Goal: Complete application form

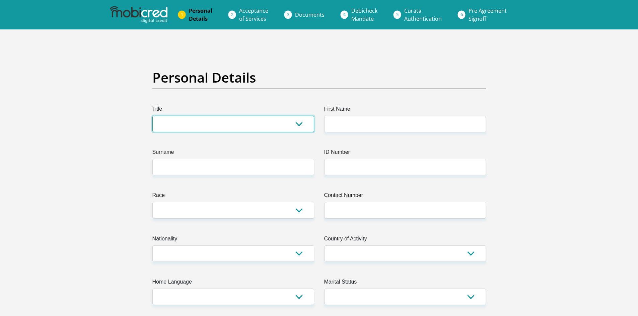
click at [202, 126] on select "Mr Ms Mrs Dr Other" at bounding box center [233, 124] width 162 height 16
select select "Ms"
click at [152, 116] on select "Mr Ms Mrs Dr Other" at bounding box center [233, 124] width 162 height 16
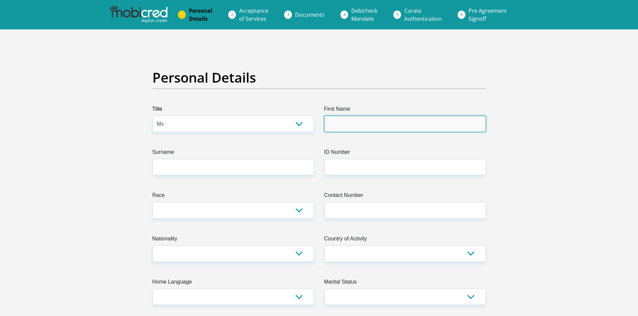
click at [336, 121] on input "First Name" at bounding box center [405, 124] width 162 height 16
type input "Thandolwethu"
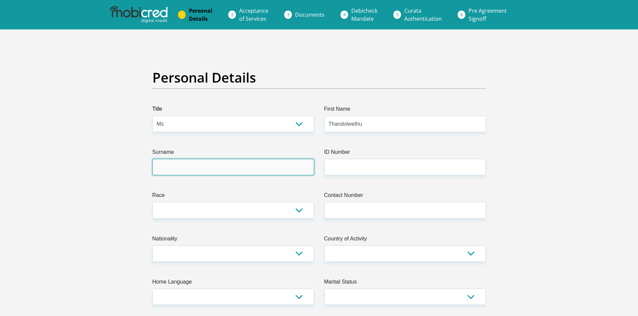
type input "Zuma"
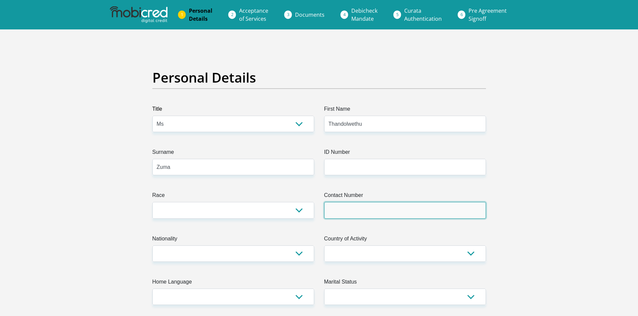
type input "0219380343"
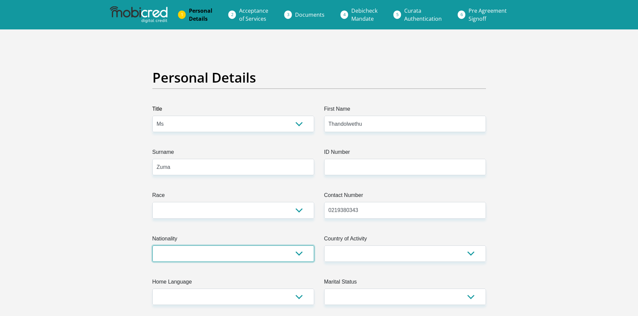
select select "ZAF"
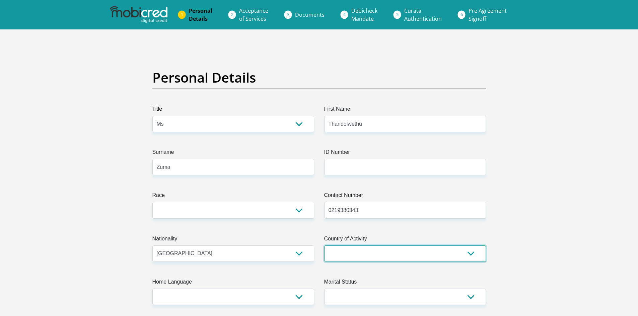
select select "ZAF"
type input "Tygerberg"
type input "Cape Town"
type input "7505"
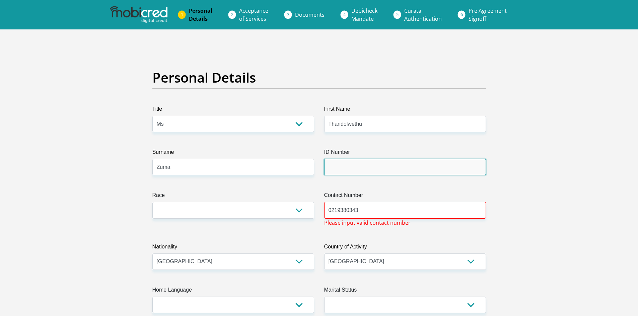
click at [341, 167] on input "ID Number" at bounding box center [405, 167] width 162 height 16
type input "0110120461089"
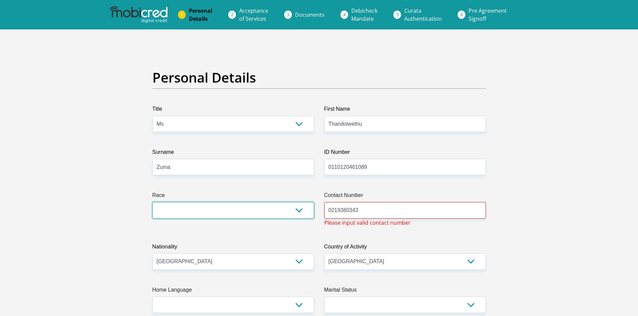
click at [301, 212] on select "Black Coloured Indian White Other" at bounding box center [233, 210] width 162 height 16
select select "1"
click at [152, 202] on select "Black Coloured Indian White Other" at bounding box center [233, 210] width 162 height 16
click at [397, 207] on input "0219380343" at bounding box center [405, 210] width 162 height 16
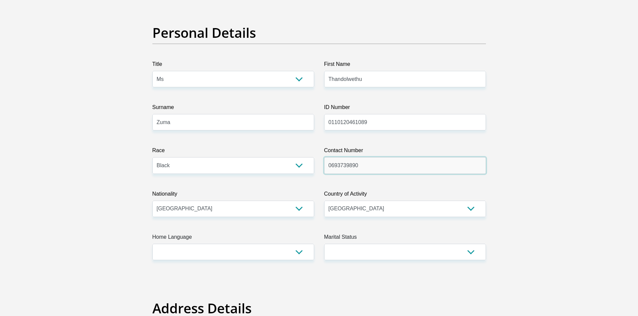
scroll to position [100, 0]
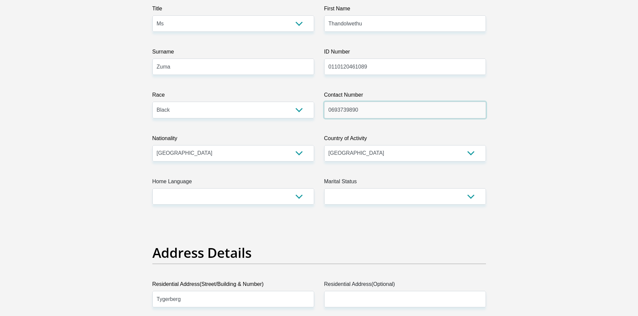
type input "0693739890"
click at [204, 202] on select "Afrikaans English Sepedi South Ndebele Southern Sotho Swati Tsonga Tswana Venda…" at bounding box center [233, 197] width 162 height 16
select select "zul"
click at [152, 189] on select "Afrikaans English Sepedi South Ndebele Southern Sotho Swati Tsonga Tswana Venda…" at bounding box center [233, 197] width 162 height 16
click at [400, 194] on select "Married ANC Single Divorced Widowed Married COP or Customary Law" at bounding box center [405, 197] width 162 height 16
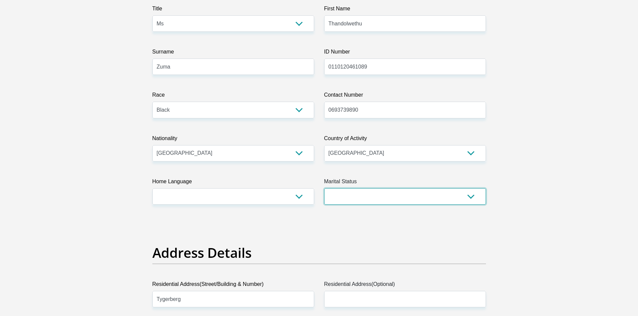
select select "2"
click at [324, 189] on select "Married ANC Single Divorced Widowed Married COP or Customary Law" at bounding box center [405, 197] width 162 height 16
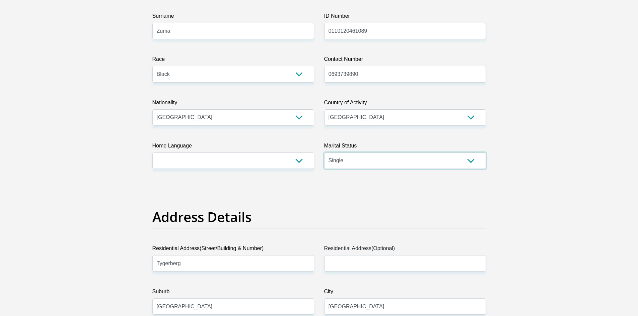
scroll to position [268, 0]
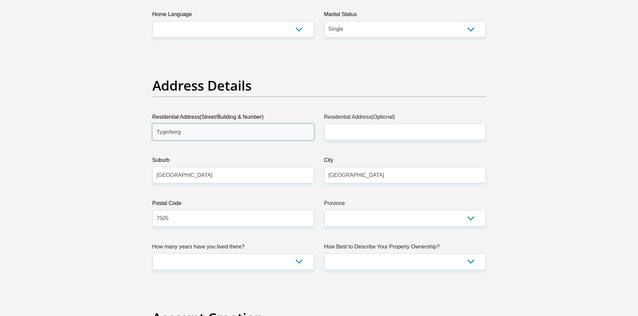
click at [199, 137] on input "Tygerberg" at bounding box center [233, 132] width 162 height 16
type input "Tyger Crescent"
click at [199, 178] on input "Cape Town" at bounding box center [233, 175] width 162 height 16
type input "C"
type input "Parow"
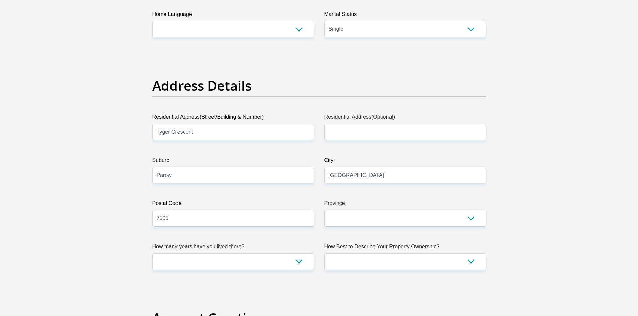
drag, startPoint x: 151, startPoint y: 187, endPoint x: 140, endPoint y: 191, distance: 11.8
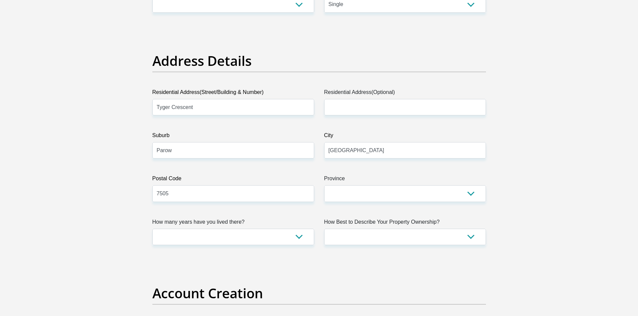
scroll to position [335, 0]
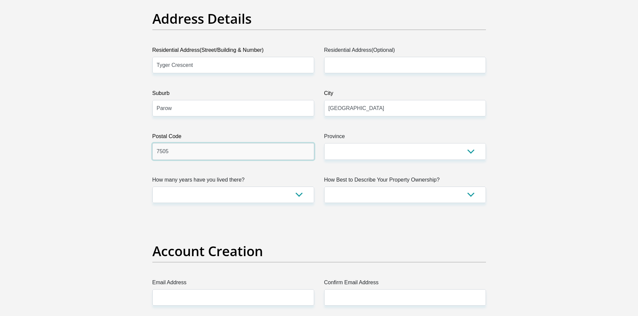
click at [245, 159] on input "7505" at bounding box center [233, 151] width 162 height 16
type input "7501"
click at [228, 114] on input "Parow" at bounding box center [233, 108] width 162 height 16
type input "P"
type input "Klipkop"
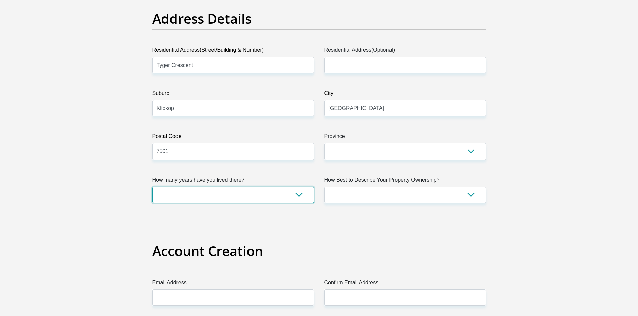
click at [166, 193] on select "less than 1 year 1-3 years 3-5 years 5+ years" at bounding box center [233, 195] width 162 height 16
select select "0"
click at [152, 187] on select "less than 1 year 1-3 years 3-5 years 5+ years" at bounding box center [233, 195] width 162 height 16
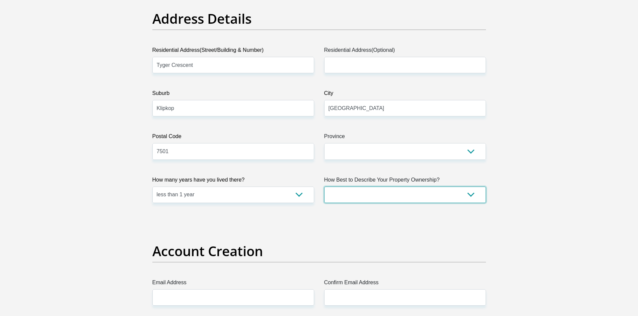
click at [332, 197] on select "Owned Rented Family Owned Company Dwelling" at bounding box center [405, 195] width 162 height 16
select select "Rented"
click at [324, 187] on select "Owned Rented Family Owned Company Dwelling" at bounding box center [405, 195] width 162 height 16
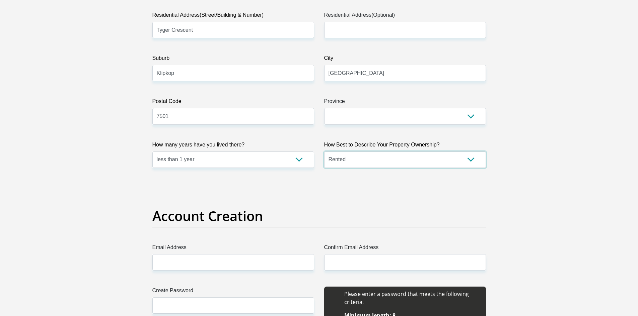
scroll to position [502, 0]
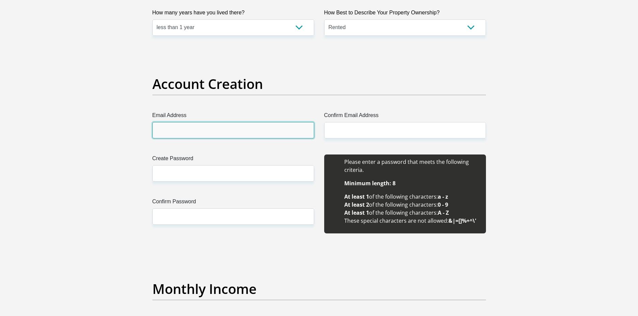
click at [179, 133] on input "Email Address" at bounding box center [233, 130] width 162 height 16
type input "zumathandolwethu13@gmail.com"
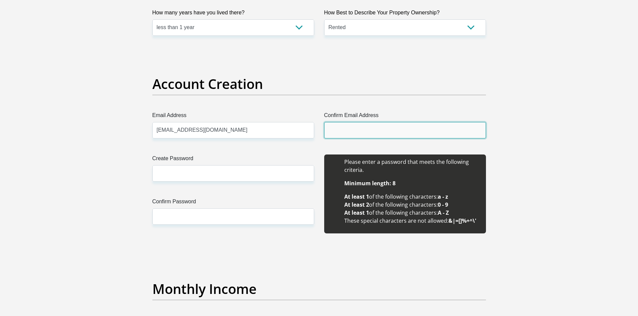
type input "zumathandolwethu13@gmail.com"
type input "Thandolwethu"
type input "Zuma"
type input "0693739890"
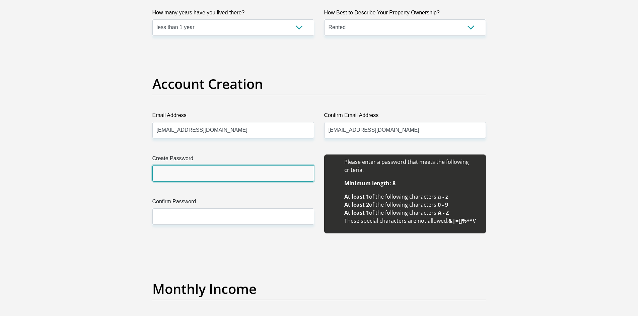
click at [277, 170] on input "Create Password" at bounding box center [233, 173] width 162 height 16
type input "0724109262@Sj"
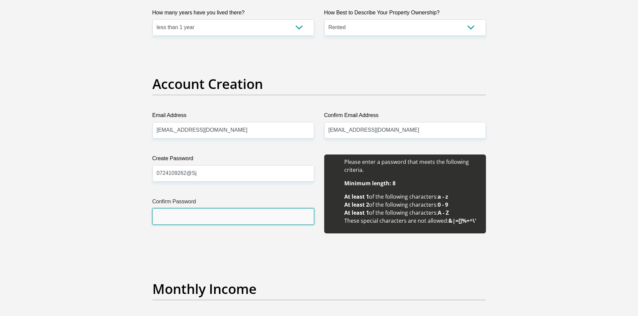
click at [252, 224] on input "Confirm Password" at bounding box center [233, 217] width 162 height 16
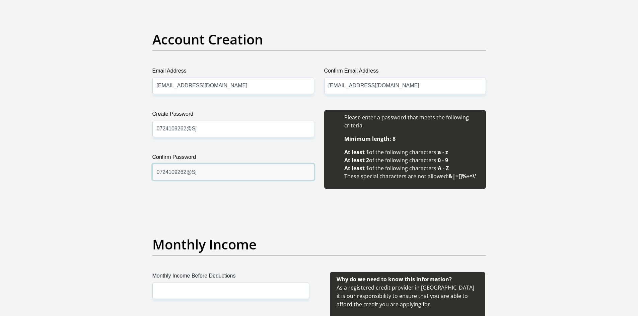
scroll to position [636, 0]
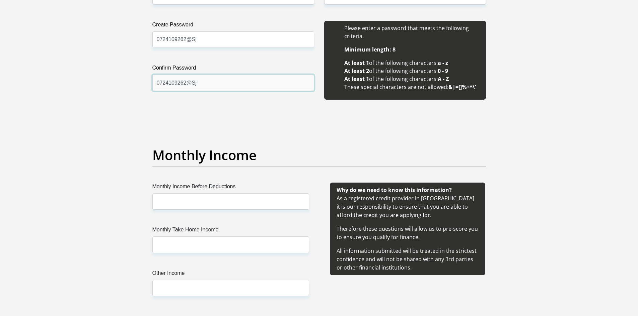
type input "0724109262@Sj"
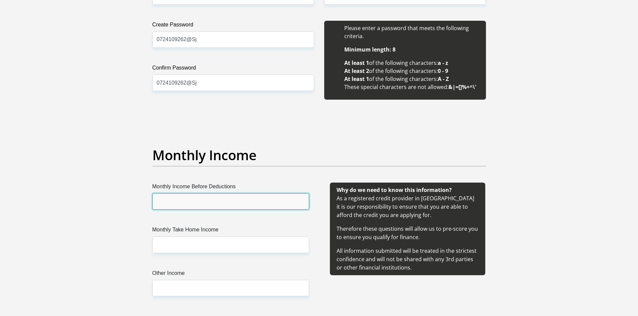
click at [241, 201] on input "Monthly Income Before Deductions" at bounding box center [230, 202] width 157 height 16
click at [210, 203] on input "Monthly Income Before Deductions" at bounding box center [230, 202] width 157 height 16
type input "42143"
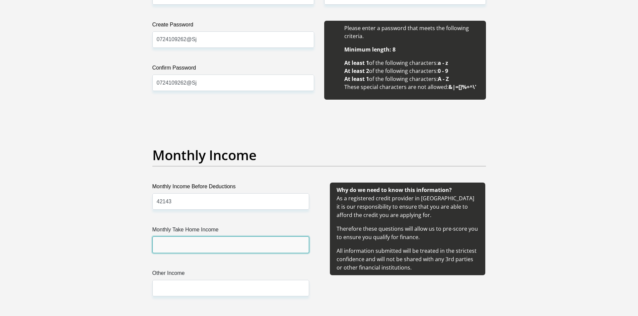
click at [200, 240] on input "Monthly Take Home Income" at bounding box center [230, 245] width 157 height 16
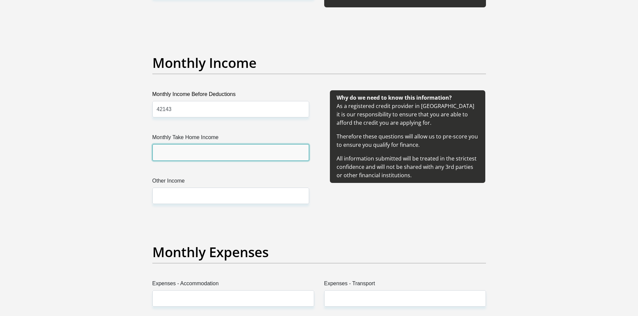
scroll to position [737, 0]
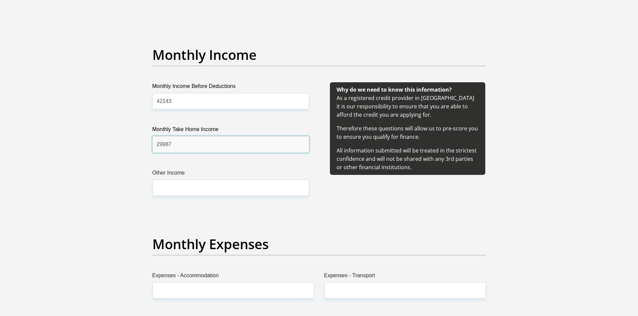
type input "29987"
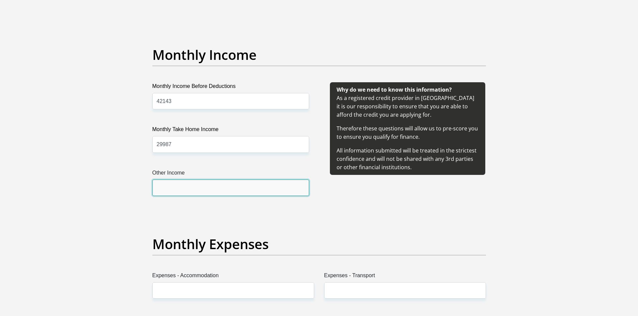
click at [230, 190] on input "Other Income" at bounding box center [230, 188] width 157 height 16
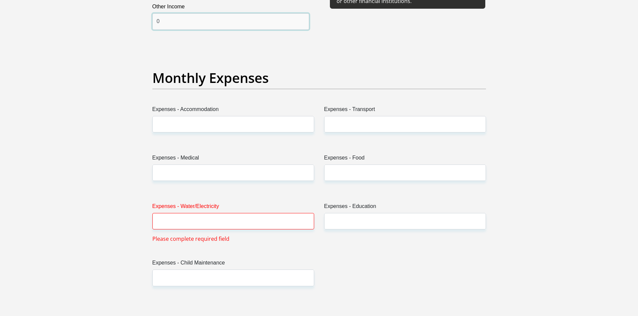
scroll to position [904, 0]
type input "0"
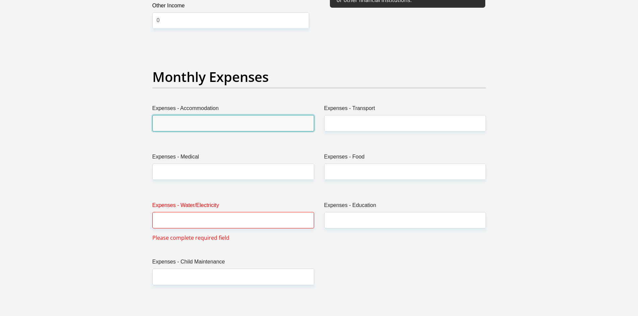
click at [224, 117] on input "Expenses - Accommodation" at bounding box center [233, 123] width 162 height 16
type input "3000"
click at [381, 111] on label "Expenses - Transport" at bounding box center [405, 109] width 162 height 11
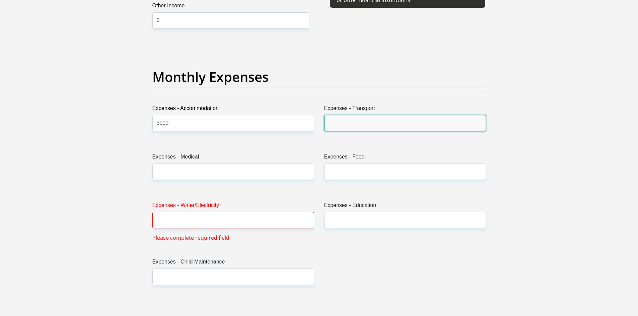
click at [381, 115] on input "Expenses - Transport" at bounding box center [405, 123] width 162 height 16
click at [381, 116] on input "Expenses - Transport" at bounding box center [405, 123] width 162 height 16
type input "0"
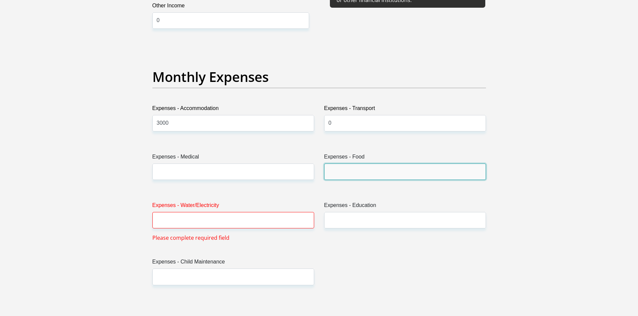
click at [378, 177] on input "Expenses - Food" at bounding box center [405, 172] width 162 height 16
type input "2000"
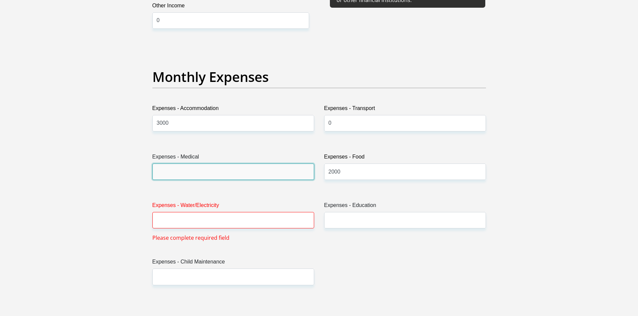
click at [294, 176] on input "Expenses - Medical" at bounding box center [233, 172] width 162 height 16
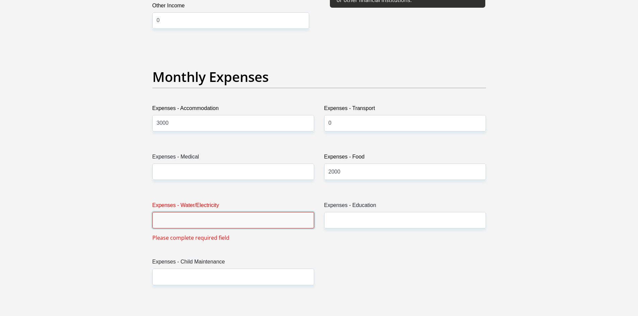
click at [247, 226] on input "Expenses - Water/Electricity" at bounding box center [233, 220] width 162 height 16
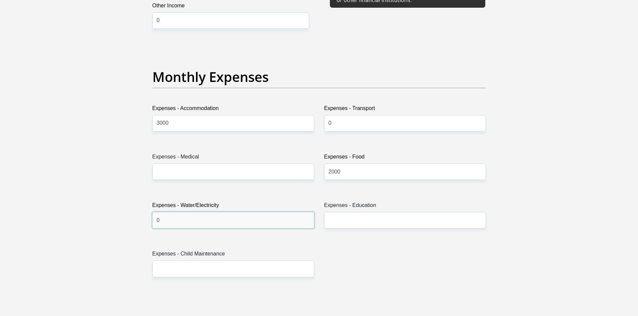
type input "0"
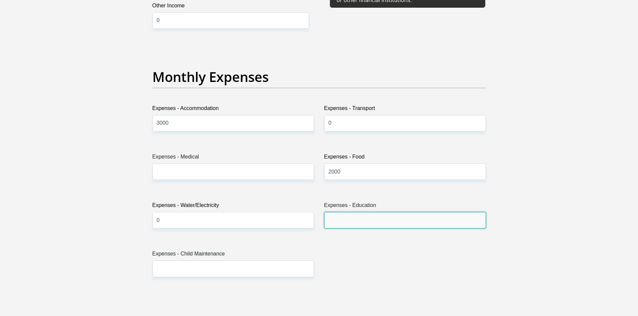
click at [389, 227] on input "Expenses - Education" at bounding box center [405, 220] width 162 height 16
type input "0"
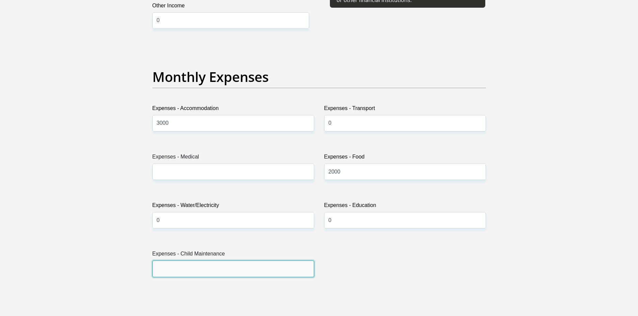
click at [173, 271] on input "Expenses - Child Maintenance" at bounding box center [233, 269] width 162 height 16
type input "0"
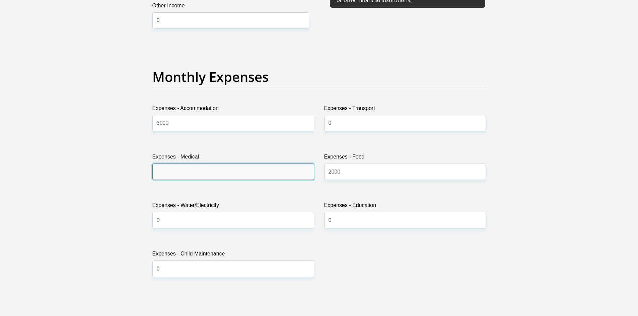
click at [185, 169] on input "Expenses - Medical" at bounding box center [233, 172] width 162 height 16
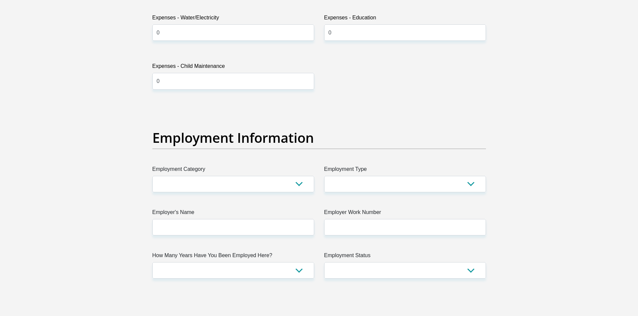
scroll to position [1105, 0]
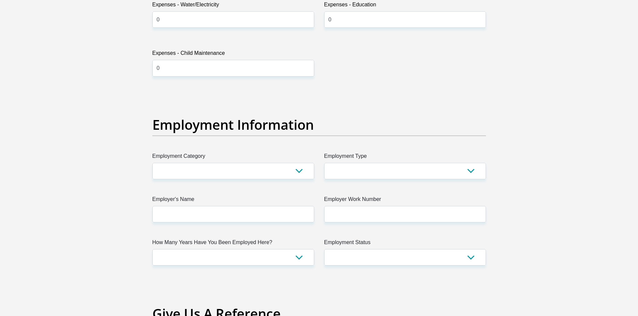
type input "725"
click at [202, 167] on select "AGRICULTURE ALCOHOL & TOBACCO CONSTRUCTION MATERIALS METALLURGY EQUIPMENT FOR R…" at bounding box center [233, 171] width 162 height 16
click at [420, 111] on div "Title Mr Ms Mrs Dr Other First Name Thandolwethu Surname Zuma ID Number 0110120…" at bounding box center [319, 89] width 344 height 2179
click at [389, 172] on select "College/Lecturer Craft Seller Creative Driver Executive Farmer Forces - Non Com…" at bounding box center [405, 171] width 162 height 16
select select "Unknown/Other"
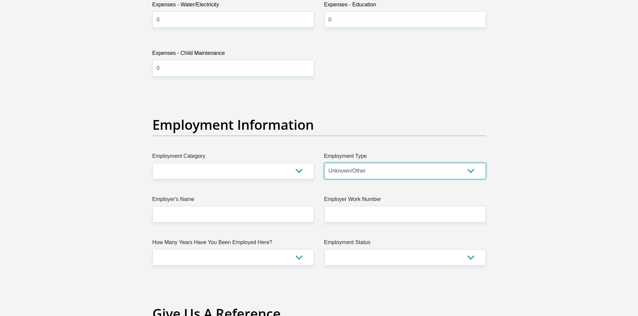
click at [324, 163] on select "College/Lecturer Craft Seller Creative Driver Executive Farmer Forces - Non Com…" at bounding box center [405, 171] width 162 height 16
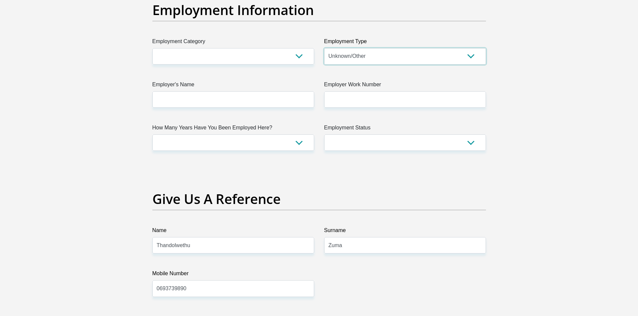
scroll to position [1139, 0]
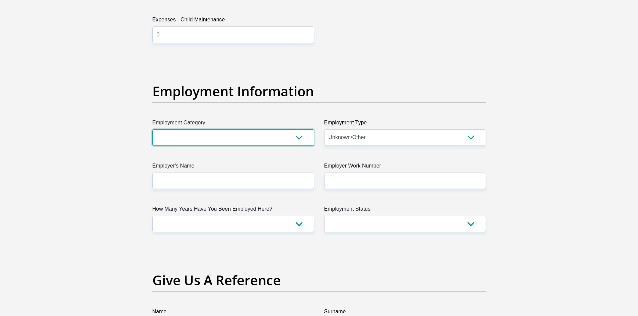
click at [296, 141] on select "AGRICULTURE ALCOHOL & TOBACCO CONSTRUCTION MATERIALS METALLURGY EQUIPMENT FOR R…" at bounding box center [233, 138] width 162 height 16
click at [318, 116] on div "Employment Information" at bounding box center [319, 100] width 344 height 35
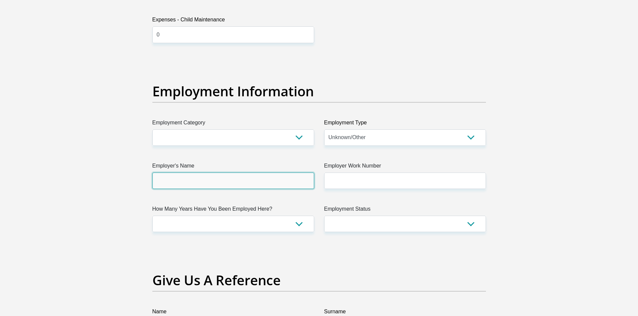
click at [213, 186] on input "Employer's Name" at bounding box center [233, 181] width 162 height 16
type input "SouthAfricanMedicalResearchCouncil"
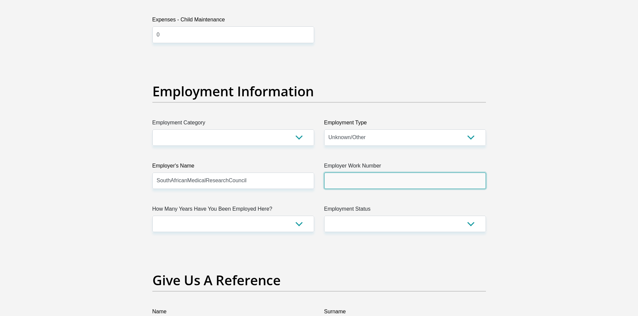
click at [369, 184] on input "Employer Work Number" at bounding box center [405, 181] width 162 height 16
paste input "21 938 0911"
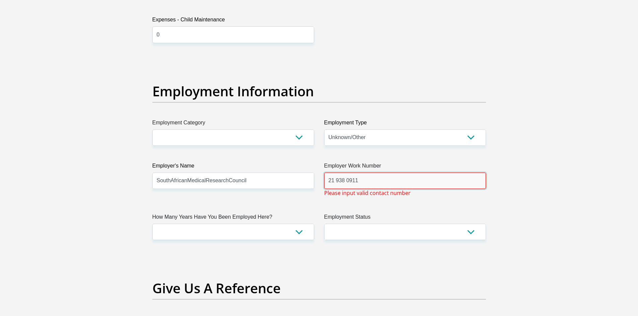
click at [329, 180] on input "21 938 0911" at bounding box center [405, 181] width 162 height 16
type input "021 938 0911"
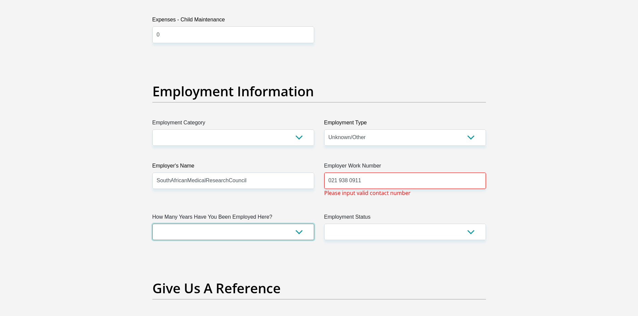
click at [266, 231] on select "less than 1 year 1-3 years 3-5 years 5+ years" at bounding box center [233, 232] width 162 height 16
select select "24"
click at [152, 224] on select "less than 1 year 1-3 years 3-5 years 5+ years" at bounding box center [233, 232] width 162 height 16
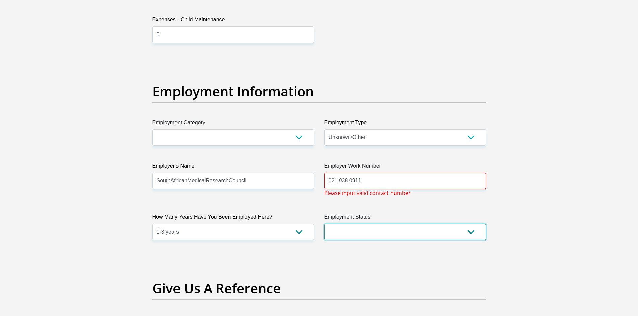
click at [365, 229] on select "Permanent/Full-time Part-time/Casual Contract Worker Self-Employed Housewife Re…" at bounding box center [405, 232] width 162 height 16
select select "1"
click at [324, 224] on select "Permanent/Full-time Part-time/Casual Contract Worker Self-Employed Housewife Re…" at bounding box center [405, 232] width 162 height 16
click at [111, 189] on section "Personal Details Title Mr Ms Mrs Dr Other First Name Thandolwethu Surname Zuma …" at bounding box center [319, 62] width 638 height 2342
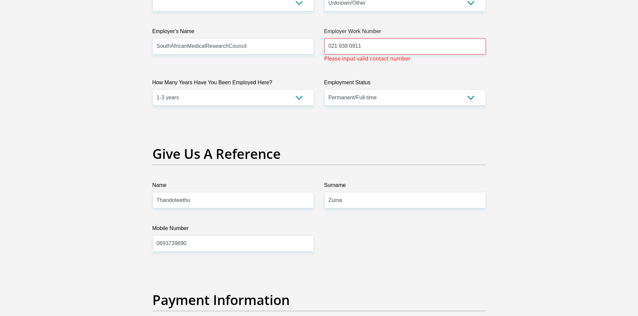
scroll to position [1306, 0]
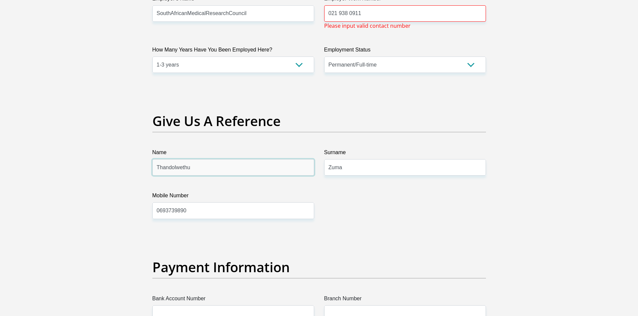
click at [217, 171] on input "Thandolwethu" at bounding box center [233, 167] width 162 height 16
type input "T"
type input "Iven"
click at [352, 172] on input "Zuma" at bounding box center [405, 167] width 162 height 16
type input "Z"
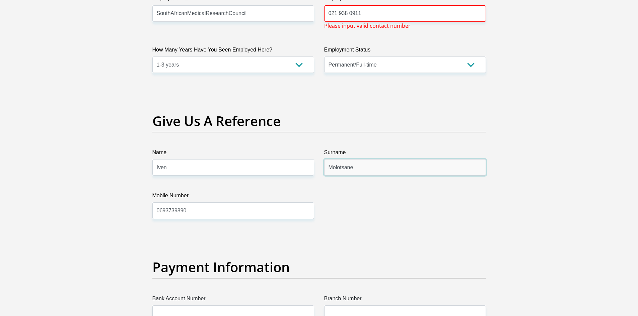
type input "Molotsane"
click at [245, 215] on input "0693739890" at bounding box center [233, 211] width 162 height 16
type input "0"
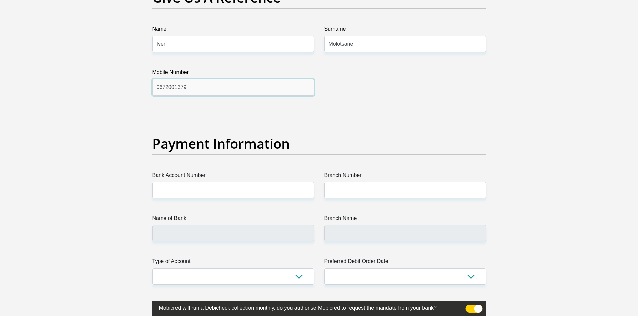
scroll to position [1473, 0]
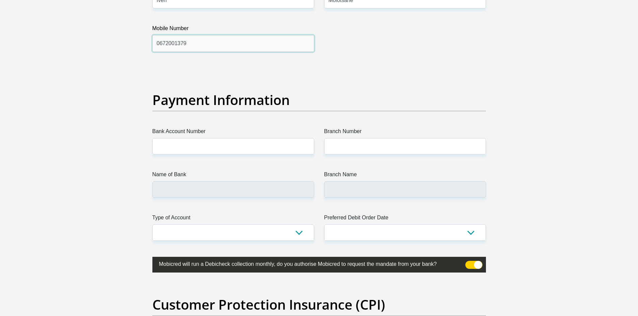
type input "0672001379"
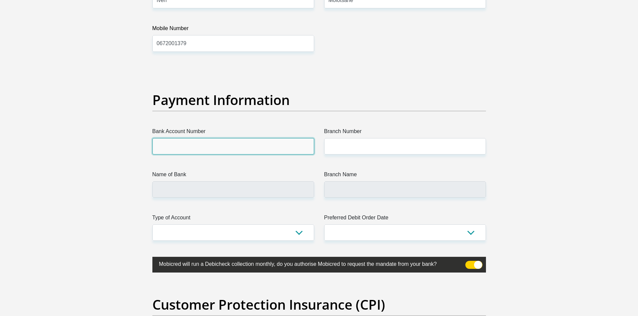
click at [245, 152] on input "Bank Account Number" at bounding box center [233, 146] width 162 height 16
type input "1618151973"
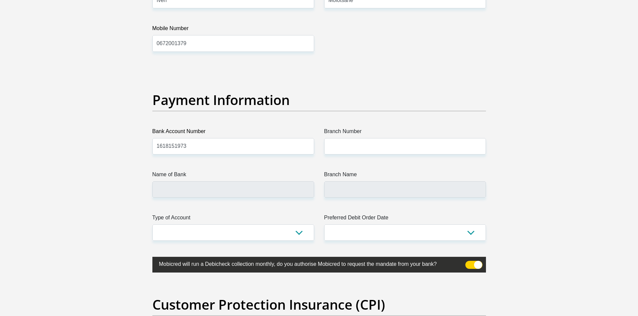
click at [190, 191] on input "Name of Bank" at bounding box center [233, 190] width 162 height 16
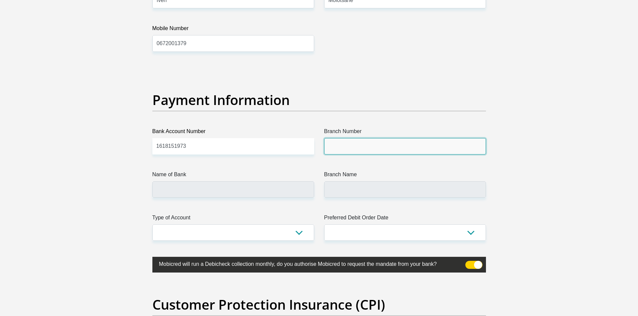
click at [360, 144] on input "Branch Number" at bounding box center [405, 146] width 162 height 16
click at [392, 146] on input "Branch Number" at bounding box center [405, 146] width 162 height 16
type input "470010"
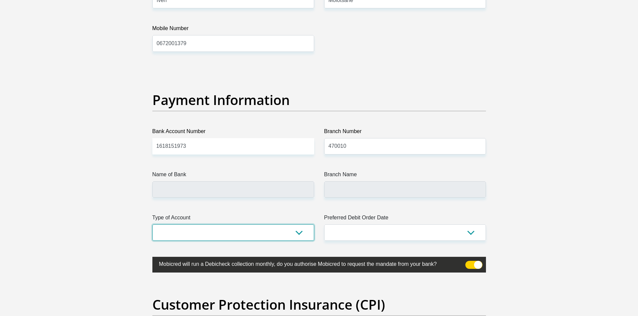
click at [247, 232] on select "Cheque Savings" at bounding box center [233, 233] width 162 height 16
type input "CAPITEC BANK LIMITED"
type input "CAPITEC BANK CPC"
select select "SAV"
click at [152, 225] on select "Cheque Savings" at bounding box center [233, 233] width 162 height 16
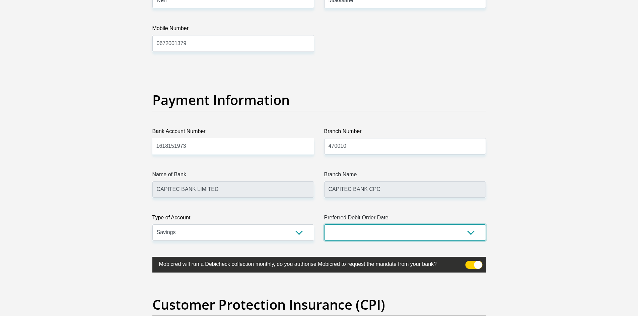
click at [343, 232] on select "1st 2nd 3rd 4th 5th 7th 18th 19th 20th 21st 22nd 23rd 24th 25th 26th 27th 28th …" at bounding box center [405, 233] width 162 height 16
click at [324, 225] on select "1st 2nd 3rd 4th 5th 7th 18th 19th 20th 21st 22nd 23rd 24th 25th 26th 27th 28th …" at bounding box center [405, 233] width 162 height 16
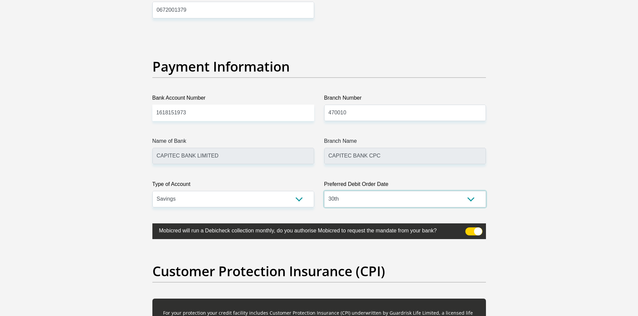
scroll to position [1540, 0]
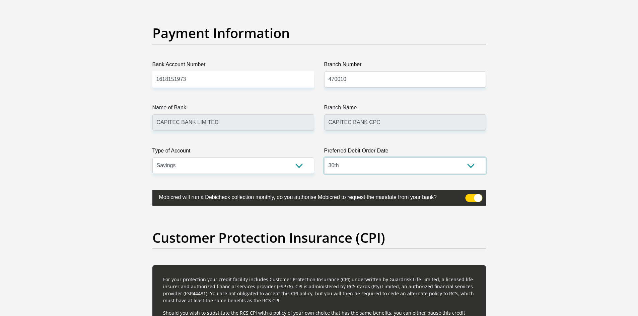
click at [409, 165] on select "1st 2nd 3rd 4th 5th 7th 18th 19th 20th 21st 22nd 23rd 24th 25th 26th 27th 28th …" at bounding box center [405, 166] width 162 height 16
select select "1"
click at [324, 158] on select "1st 2nd 3rd 4th 5th 7th 18th 19th 20th 21st 22nd 23rd 24th 25th 26th 27th 28th …" at bounding box center [405, 166] width 162 height 16
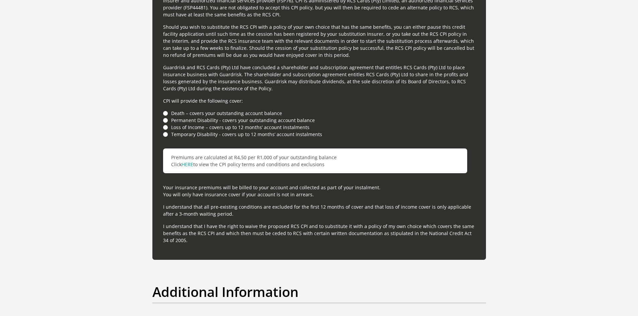
scroll to position [1842, 0]
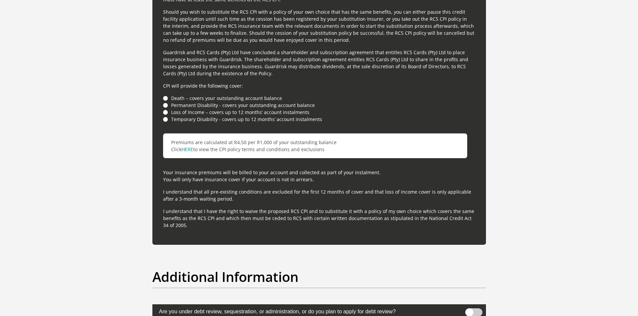
drag, startPoint x: 212, startPoint y: 192, endPoint x: 313, endPoint y: 197, distance: 101.2
click at [313, 197] on p "I understand that all pre-existing conditions are excluded for the first 12 mon…" at bounding box center [319, 196] width 312 height 14
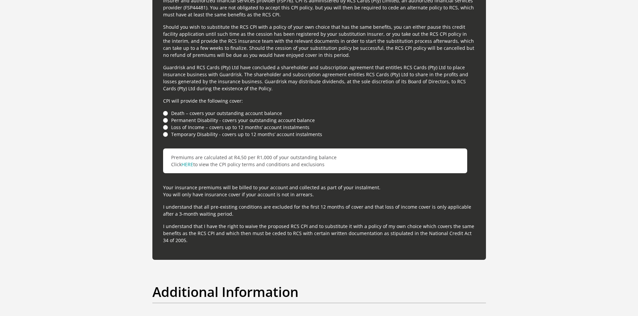
scroll to position [1759, 0]
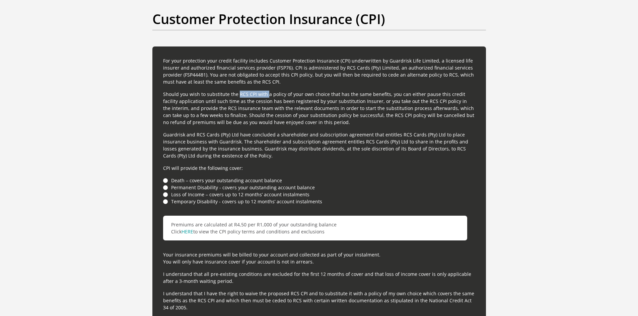
drag, startPoint x: 237, startPoint y: 93, endPoint x: 265, endPoint y: 93, distance: 28.1
click at [265, 93] on p "Should you wish to substitute the RCS CPI with a policy of your own choice that…" at bounding box center [319, 108] width 312 height 35
click at [266, 74] on p "For your protection your credit facility includes Customer Protection Insurance…" at bounding box center [319, 71] width 312 height 28
click at [352, 70] on p "For your protection your credit facility includes Customer Protection Insurance…" at bounding box center [319, 71] width 312 height 28
drag, startPoint x: 340, startPoint y: 68, endPoint x: 392, endPoint y: 68, distance: 52.2
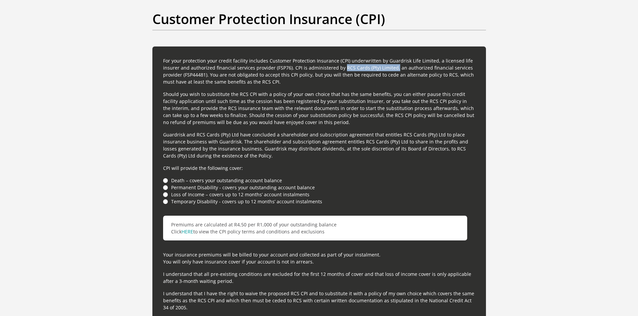
click at [392, 68] on p "For your protection your credit facility includes Customer Protection Insurance…" at bounding box center [319, 71] width 312 height 28
copy p "RCS Cards (Pty) Limited,"
click at [378, 69] on p "For your protection your credit facility includes Customer Protection Insurance…" at bounding box center [319, 71] width 312 height 28
drag, startPoint x: 381, startPoint y: 60, endPoint x: 430, endPoint y: 64, distance: 48.4
click at [430, 64] on p "For your protection your credit facility includes Customer Protection Insurance…" at bounding box center [319, 71] width 312 height 28
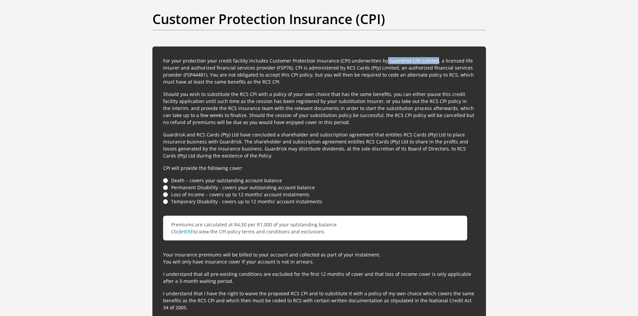
copy p "Guardrisk Life Limited"
click at [189, 230] on link "HERE" at bounding box center [188, 232] width 12 height 6
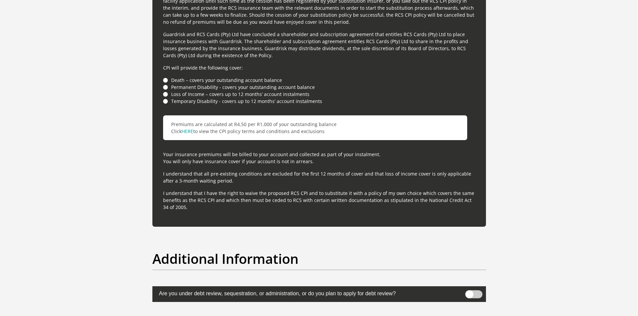
scroll to position [1826, 0]
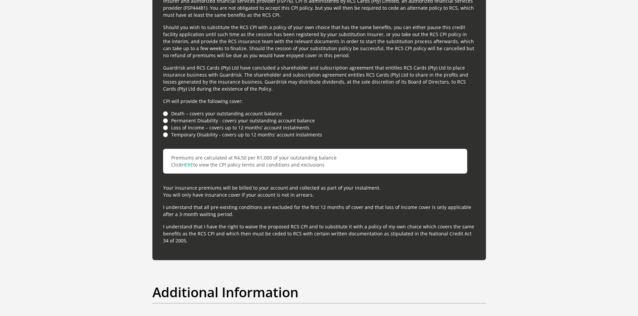
click at [166, 115] on li "Death – covers your outstanding account balance" at bounding box center [319, 113] width 312 height 7
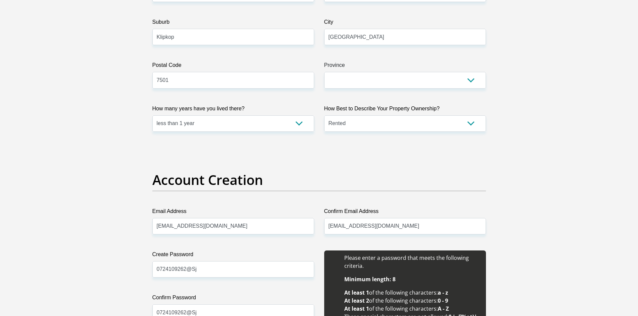
scroll to position [402, 0]
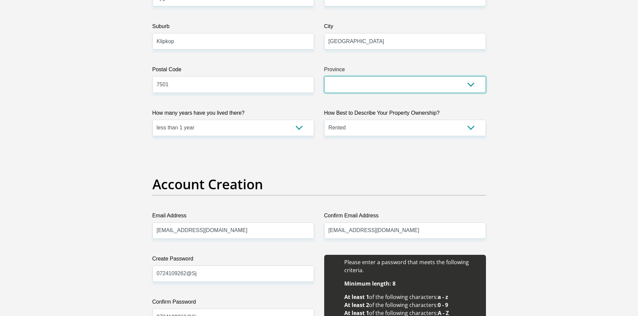
click at [354, 84] on select "Eastern Cape Free State Gauteng KwaZulu-Natal Limpopo Mpumalanga Northern Cape …" at bounding box center [405, 84] width 162 height 16
select select "Western Cape"
click at [324, 76] on select "Eastern Cape Free State Gauteng KwaZulu-Natal Limpopo Mpumalanga Northern Cape …" at bounding box center [405, 84] width 162 height 16
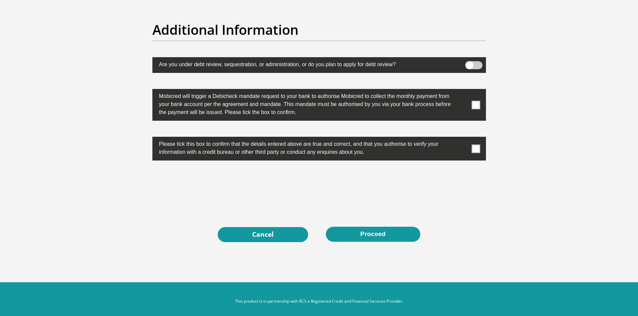
scroll to position [2094, 0]
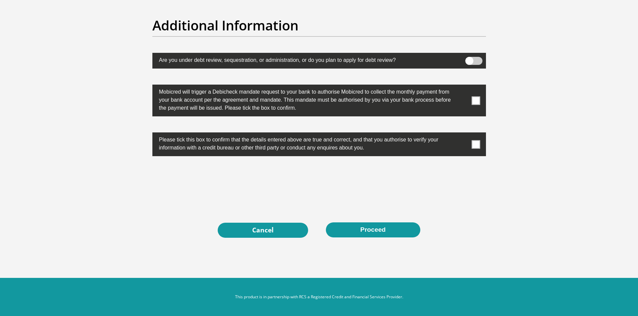
click at [480, 99] on label at bounding box center [319, 101] width 334 height 32
click at [462, 86] on input "checkbox" at bounding box center [462, 86] width 0 height 0
click at [476, 140] on span at bounding box center [476, 144] width 8 height 8
click at [462, 134] on input "checkbox" at bounding box center [462, 134] width 0 height 0
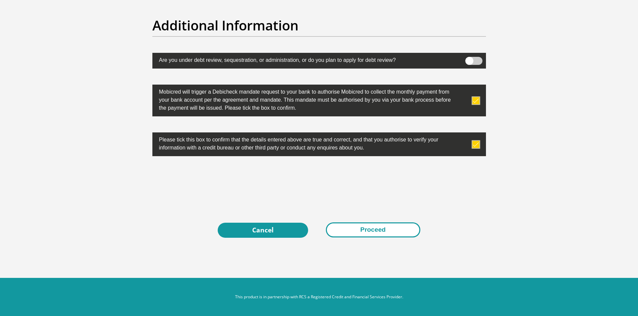
click at [407, 225] on button "Proceed" at bounding box center [373, 230] width 94 height 15
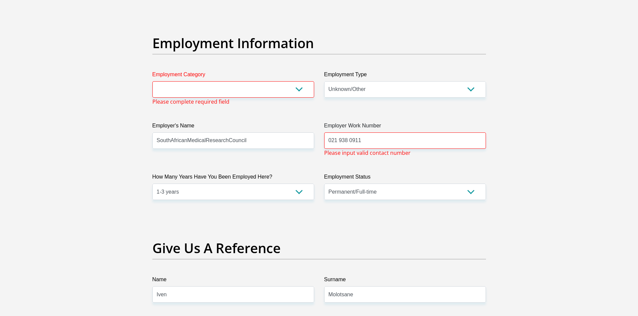
scroll to position [1184, 0]
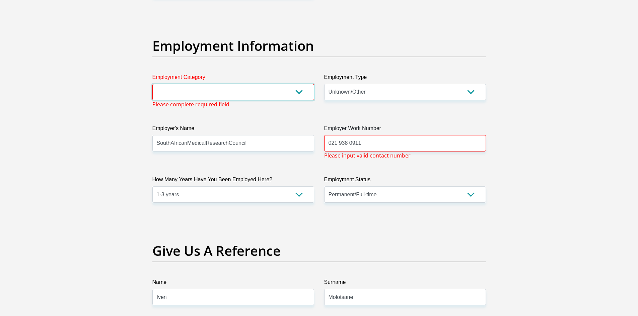
click at [304, 93] on select "AGRICULTURE ALCOHOL & TOBACCO CONSTRUCTION MATERIALS METALLURGY EQUIPMENT FOR R…" at bounding box center [233, 92] width 162 height 16
select select "71"
click at [152, 84] on select "AGRICULTURE ALCOHOL & TOBACCO CONSTRUCTION MATERIALS METALLURGY EQUIPMENT FOR R…" at bounding box center [233, 92] width 162 height 16
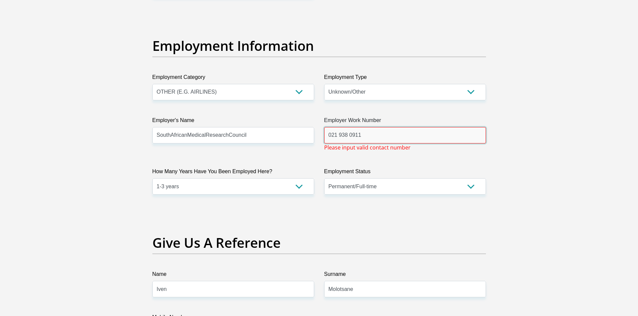
click at [390, 140] on input "021 938 0911" at bounding box center [405, 135] width 162 height 16
click at [333, 138] on input "021 938 0911" at bounding box center [405, 135] width 162 height 16
click at [341, 136] on input "021 938 0911" at bounding box center [405, 135] width 162 height 16
click at [362, 135] on input "021 938 0911" at bounding box center [405, 135] width 162 height 16
click at [331, 135] on input "021 938 0911" at bounding box center [405, 135] width 162 height 16
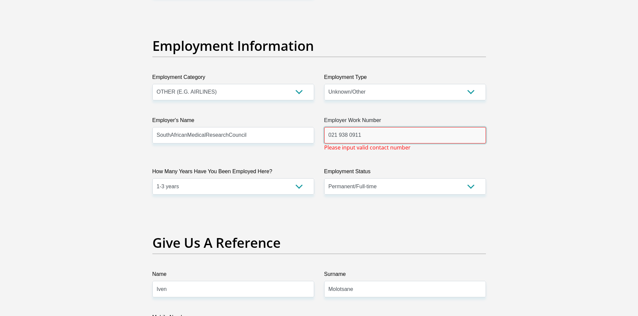
click at [336, 136] on input "021 938 0911" at bounding box center [405, 135] width 162 height 16
click at [350, 136] on input "021 938 0911" at bounding box center [405, 135] width 162 height 16
click at [338, 136] on input "021 9380911" at bounding box center [405, 135] width 162 height 16
click at [339, 136] on input "021 9380911" at bounding box center [405, 135] width 162 height 16
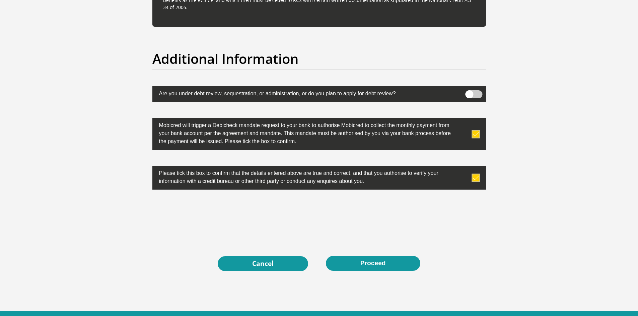
scroll to position [2086, 0]
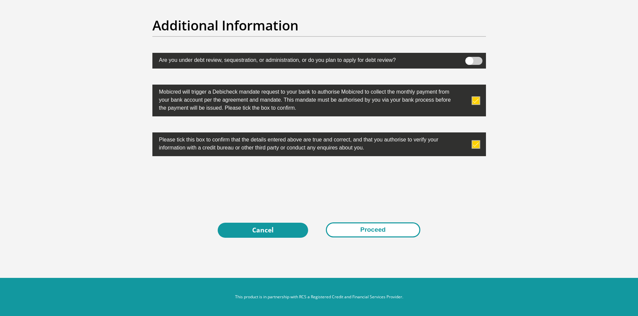
type input "0219380911"
click at [358, 228] on button "Proceed" at bounding box center [373, 230] width 94 height 15
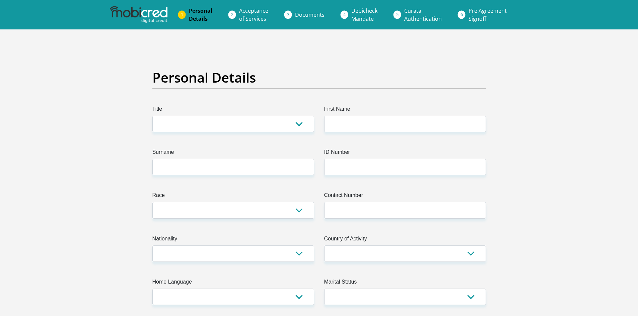
click at [153, 7] on img at bounding box center [139, 14] width 58 height 17
click at [152, 10] on img at bounding box center [139, 14] width 58 height 17
click at [140, 10] on img at bounding box center [139, 14] width 58 height 17
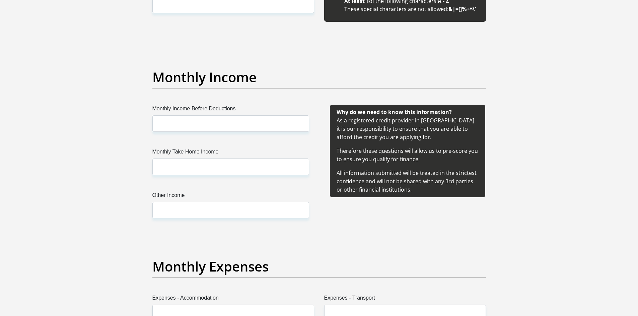
scroll to position [713, 0]
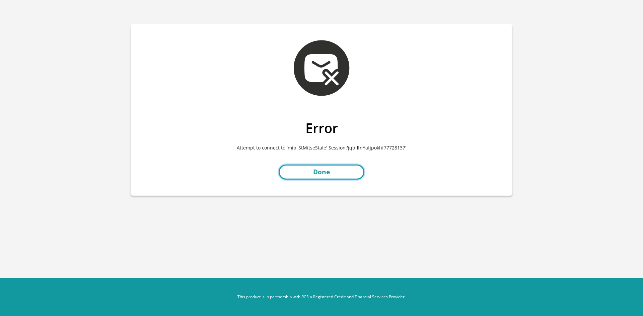
click at [291, 167] on link "Done" at bounding box center [322, 172] width 86 height 15
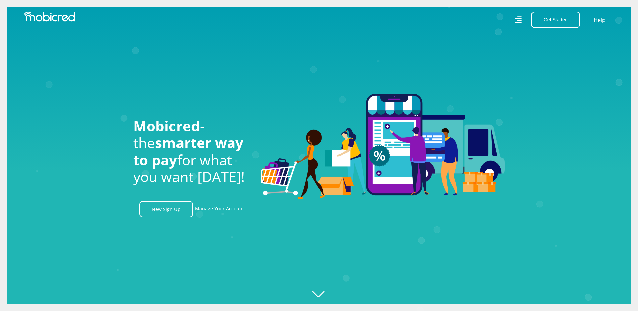
scroll to position [0, 382]
click at [574, 22] on button "Get Started" at bounding box center [555, 20] width 49 height 16
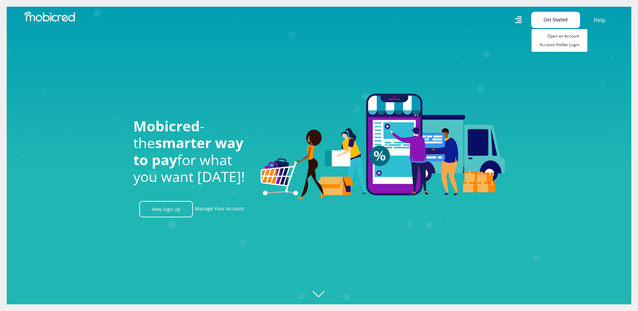
scroll to position [0, 764]
click at [569, 38] on link "Open an Account" at bounding box center [559, 36] width 56 height 9
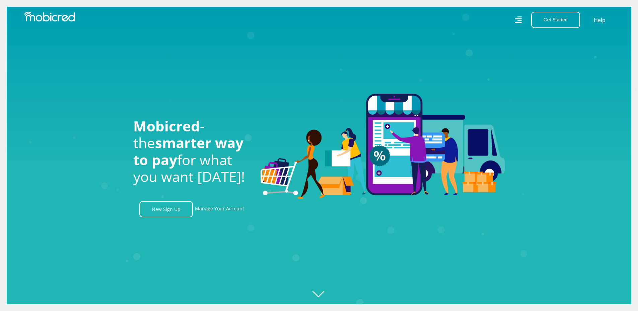
scroll to position [0, 1145]
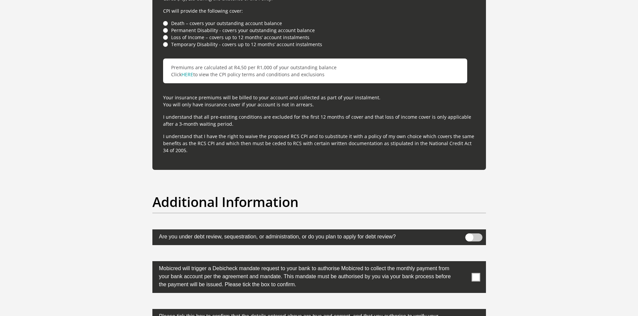
scroll to position [2086, 0]
